Goal: Task Accomplishment & Management: Use online tool/utility

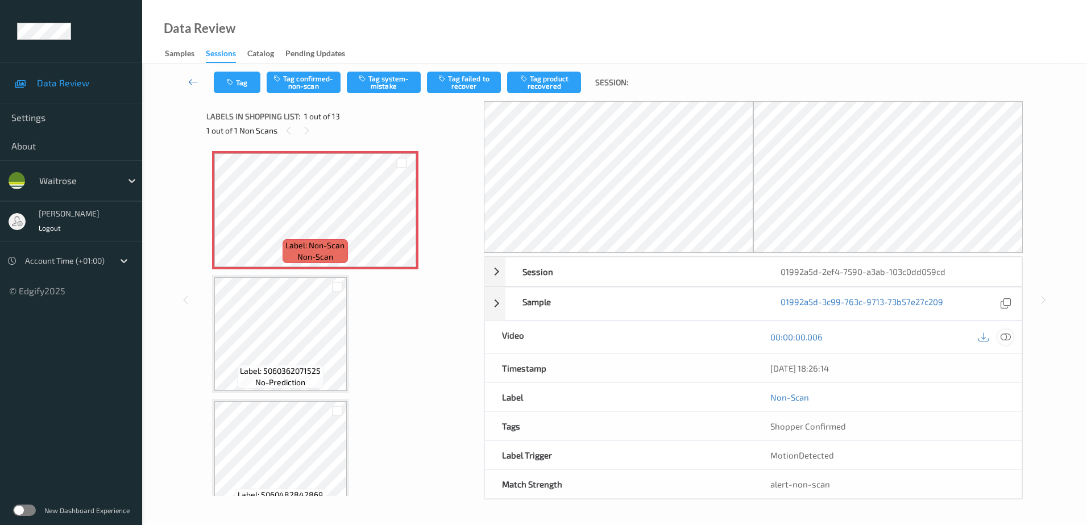
click at [1003, 337] on icon at bounding box center [1005, 337] width 10 height 10
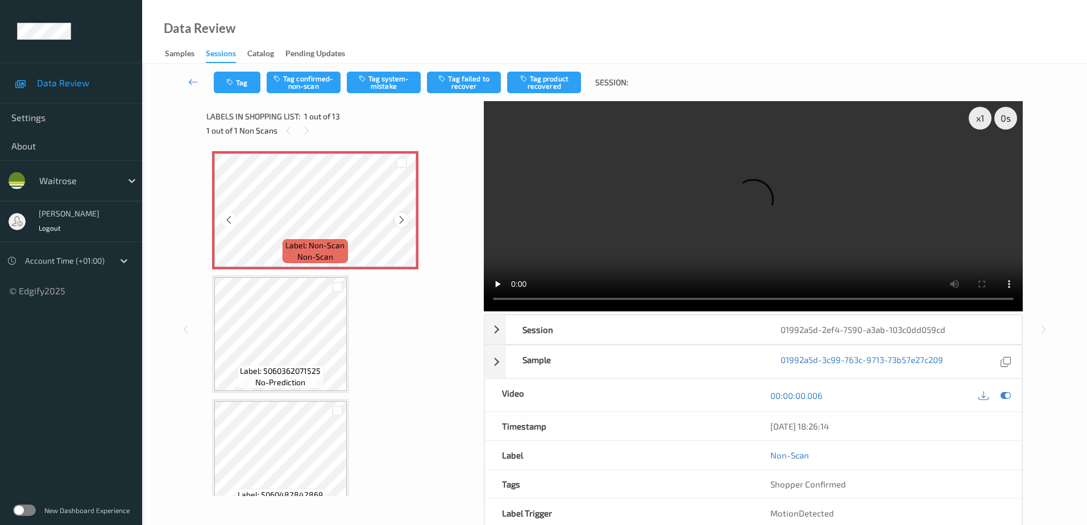
click at [400, 221] on icon at bounding box center [402, 220] width 10 height 10
